Goal: Browse casually: Explore the website without a specific task or goal

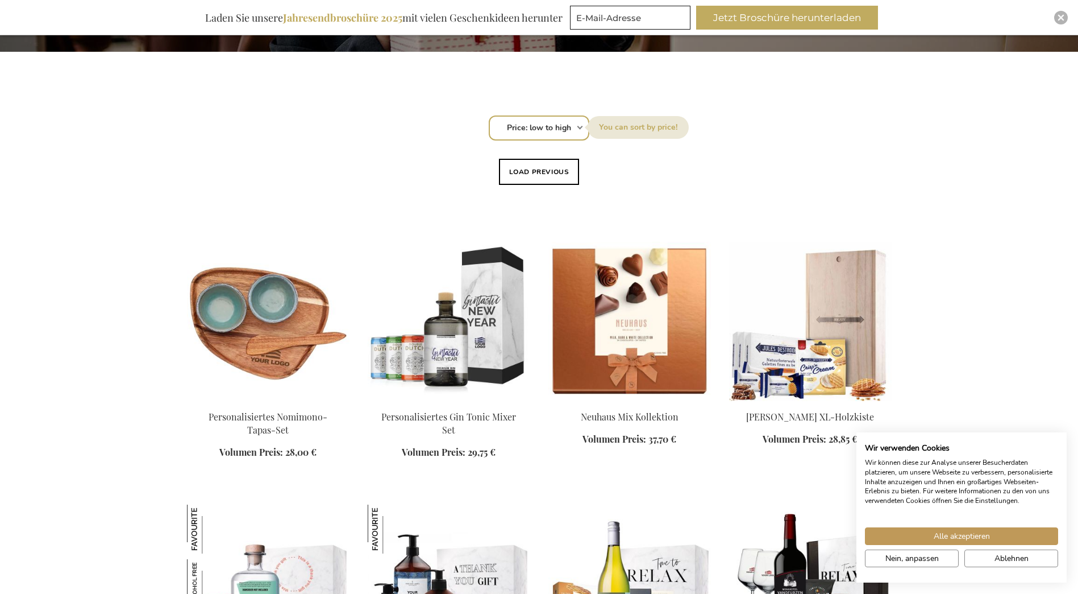
scroll to position [341, 0]
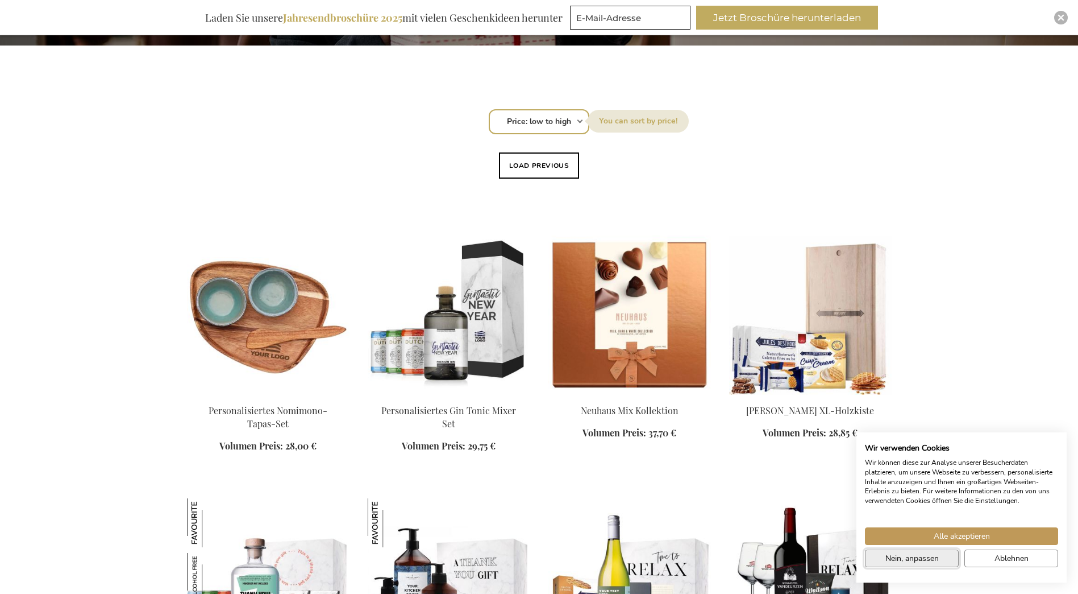
click at [951, 559] on button "Nein, anpassen" at bounding box center [912, 558] width 94 height 18
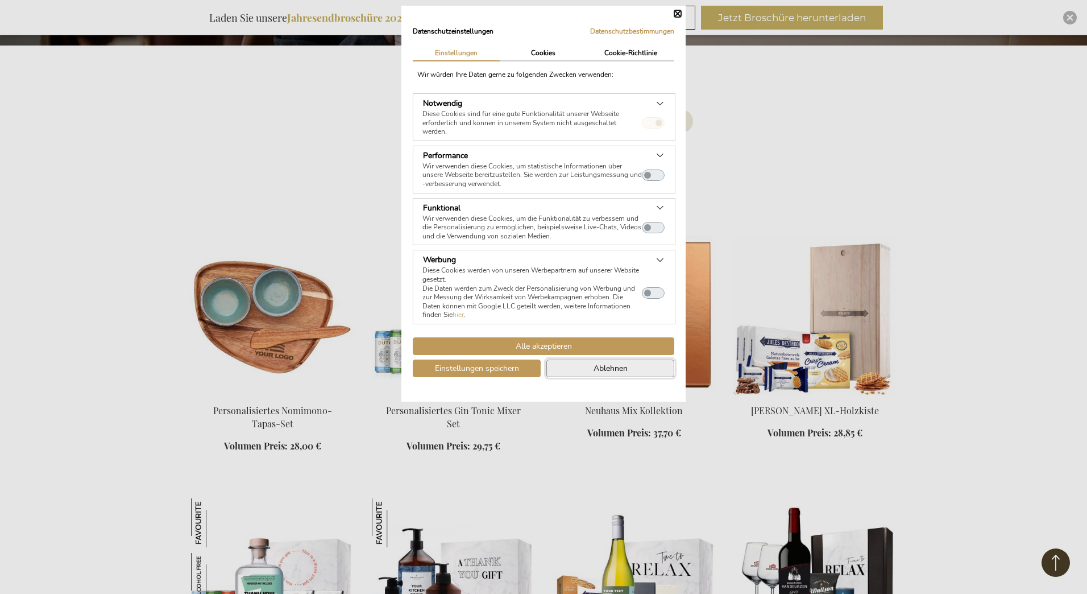
click at [576, 369] on button "Ablehnen" at bounding box center [610, 368] width 128 height 18
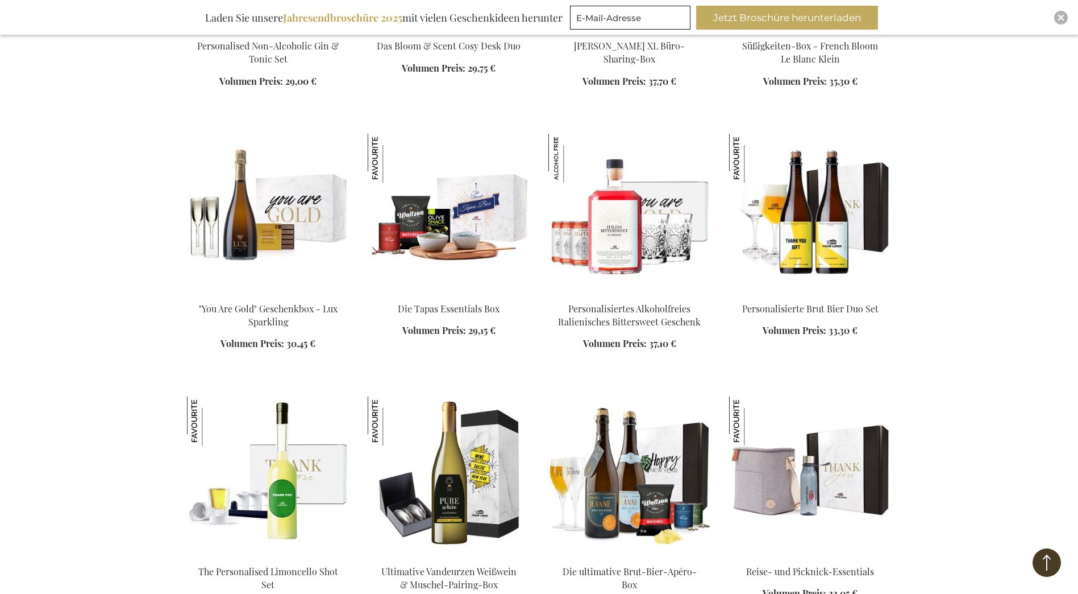
scroll to position [1251, 0]
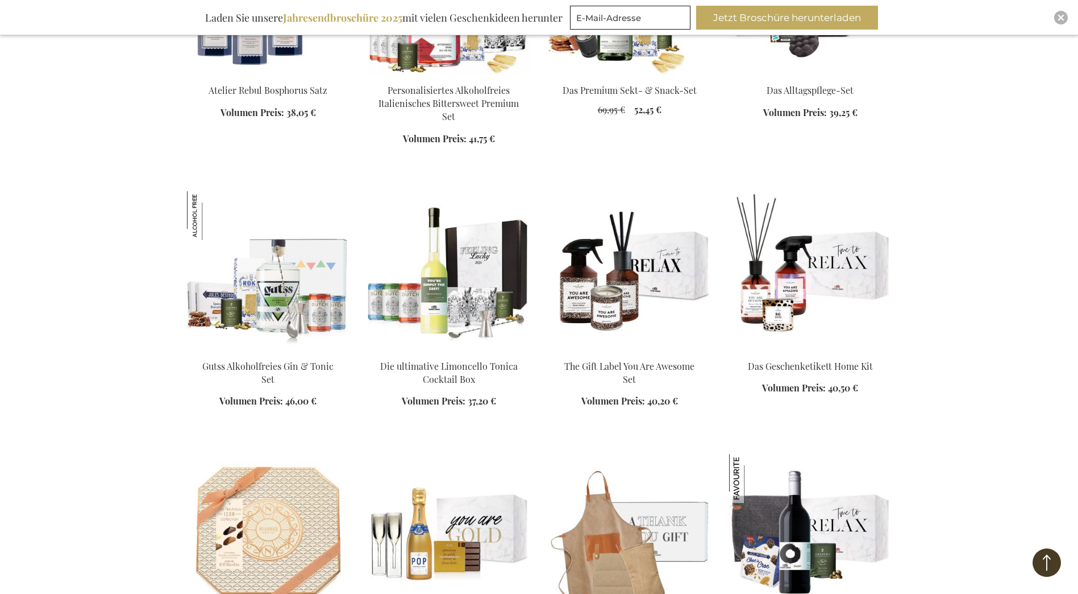
scroll to position [2956, 0]
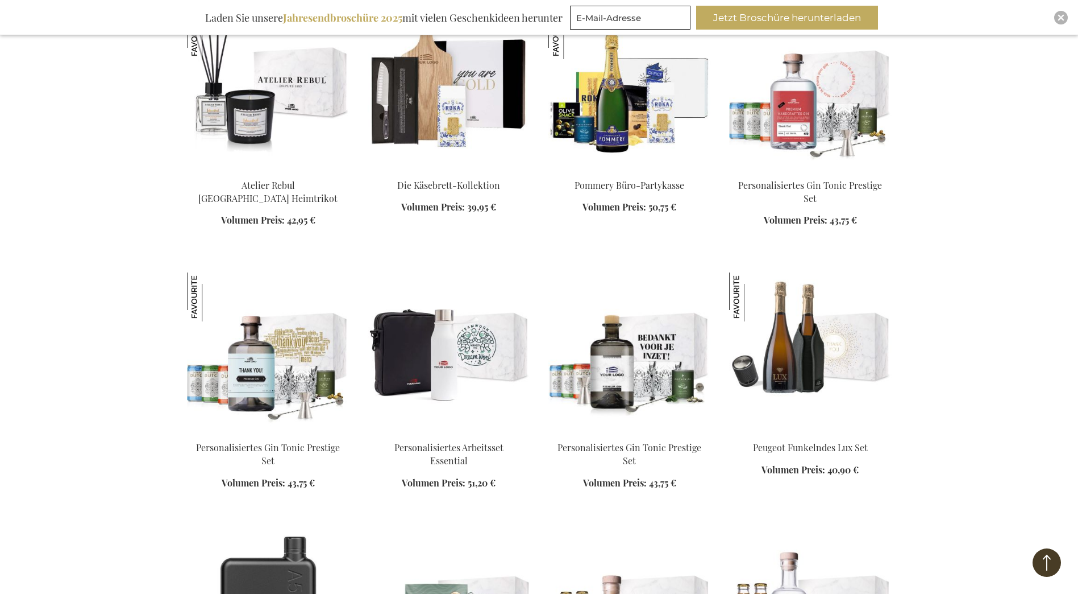
scroll to position [3525, 0]
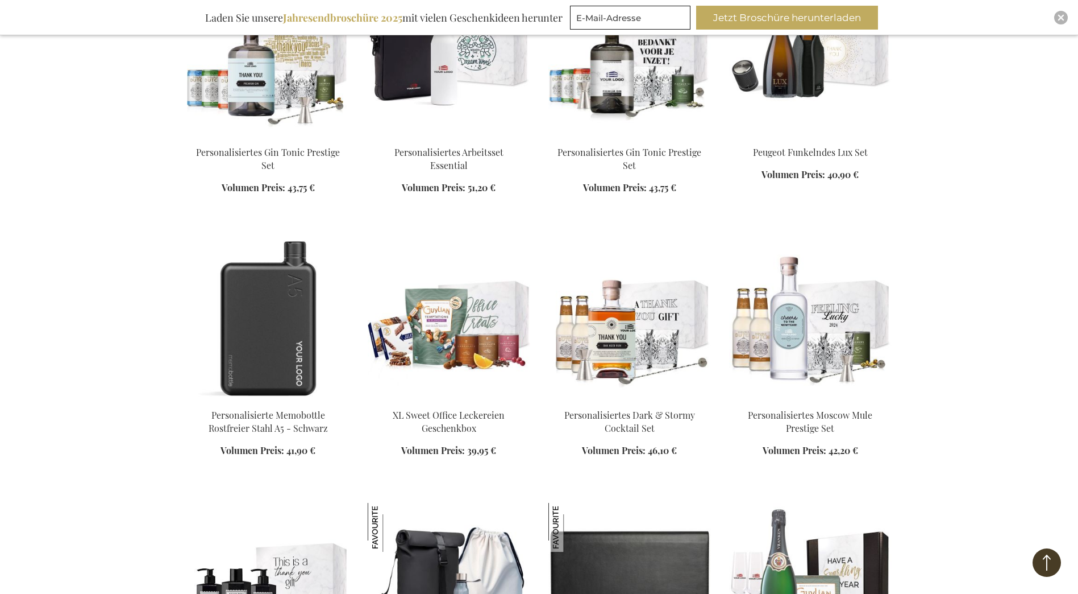
scroll to position [4037, 0]
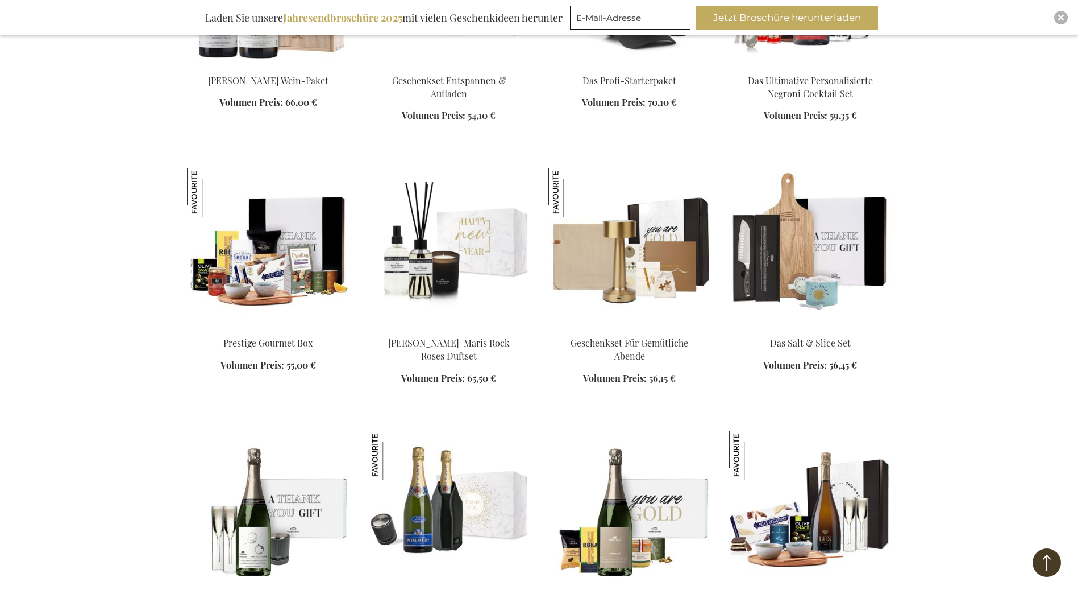
scroll to position [5174, 0]
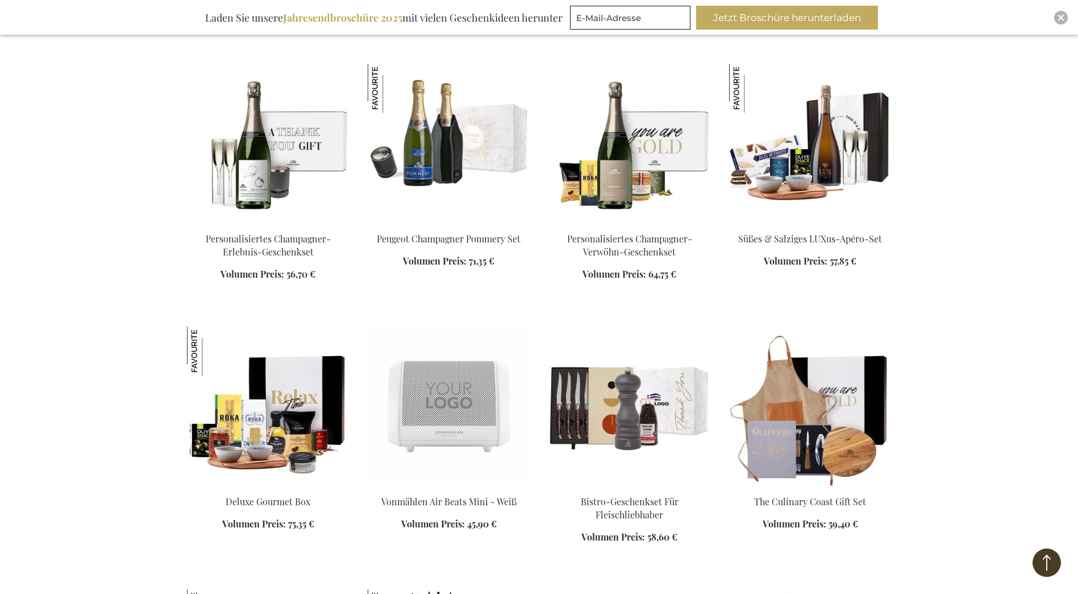
scroll to position [5742, 0]
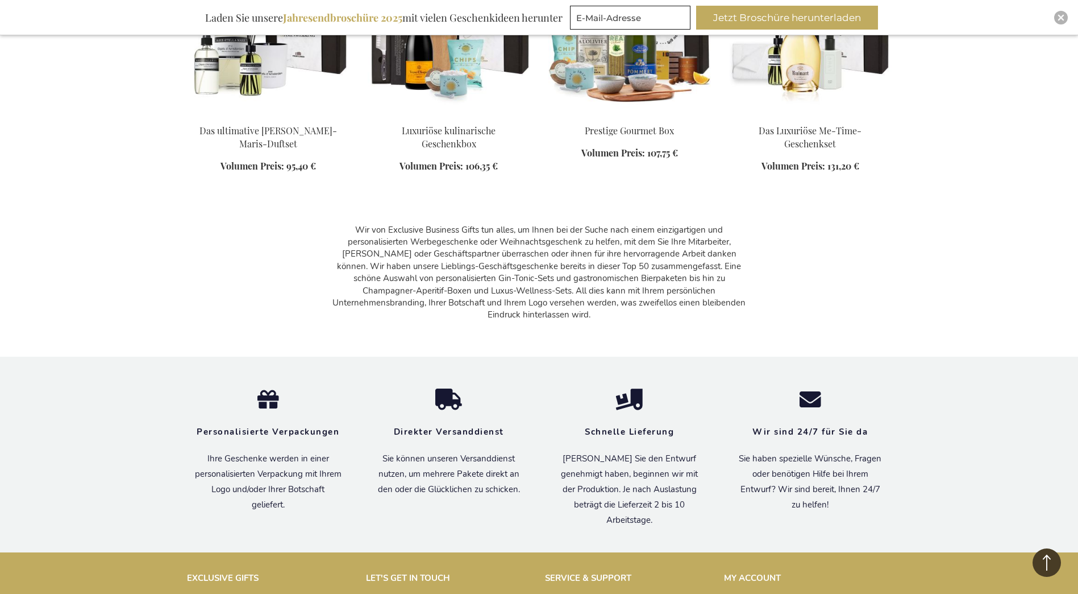
scroll to position [6936, 0]
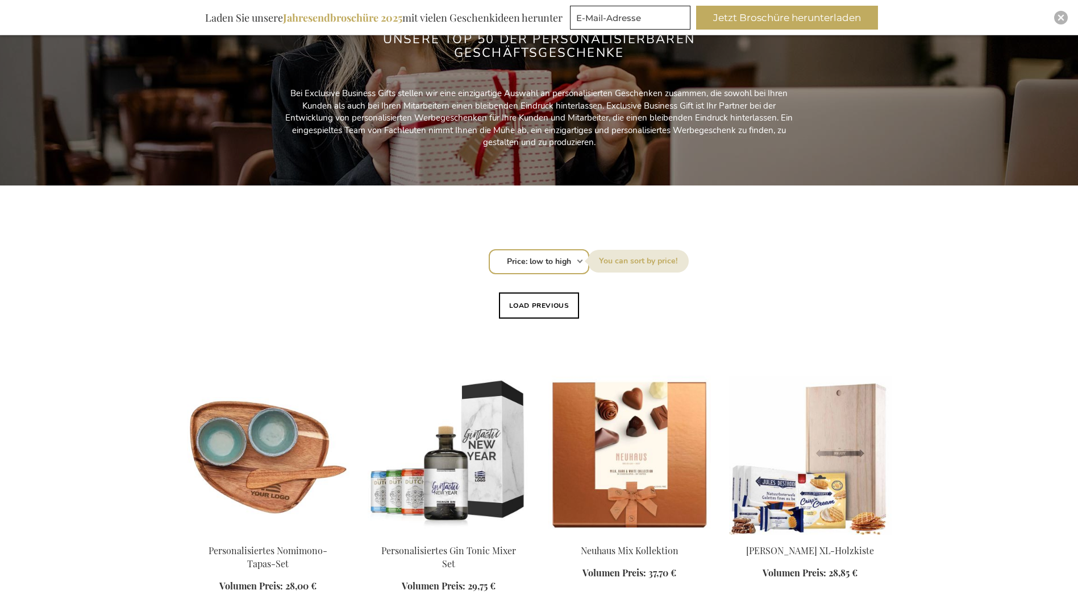
scroll to position [398, 0]
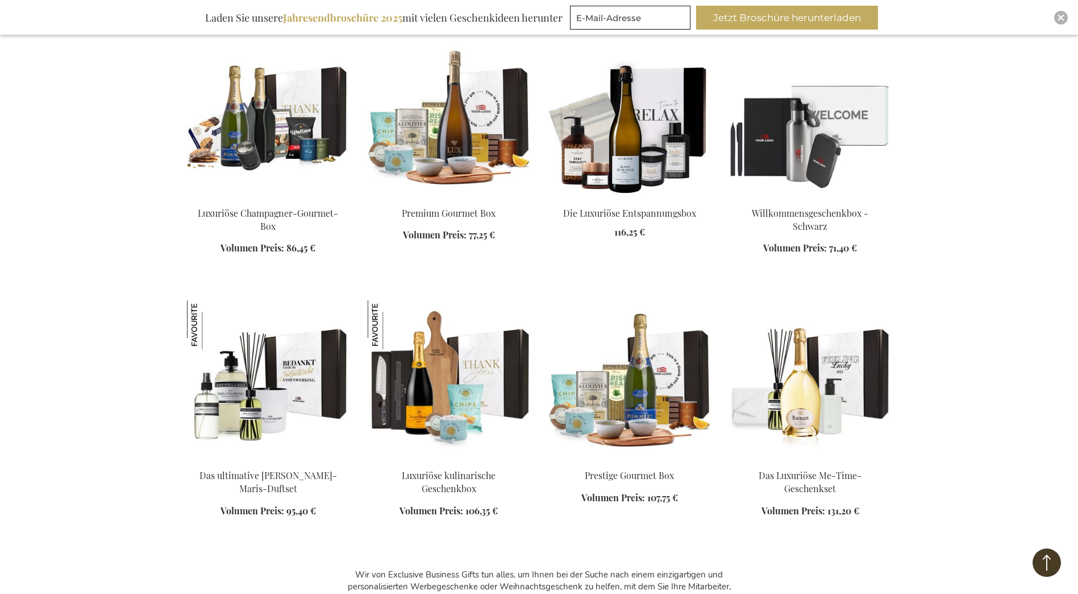
scroll to position [6590, 0]
